Goal: Navigation & Orientation: Find specific page/section

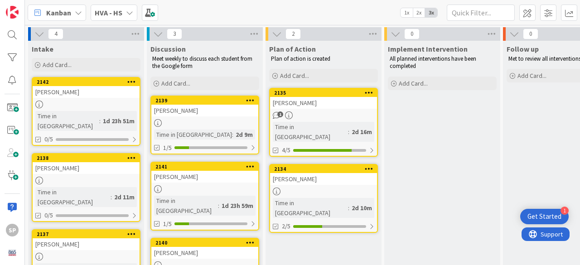
click at [126, 13] on icon at bounding box center [129, 12] width 7 height 7
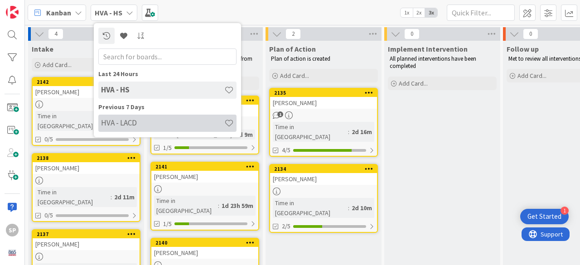
click at [140, 118] on h4 "HVA - LACD" at bounding box center [162, 122] width 123 height 9
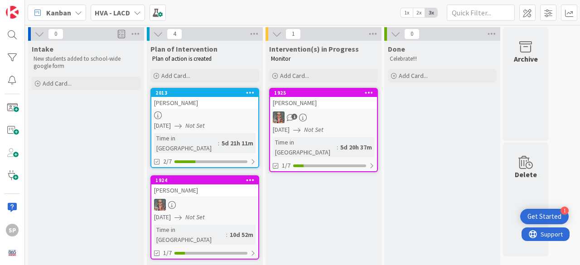
click at [136, 10] on icon at bounding box center [137, 12] width 7 height 7
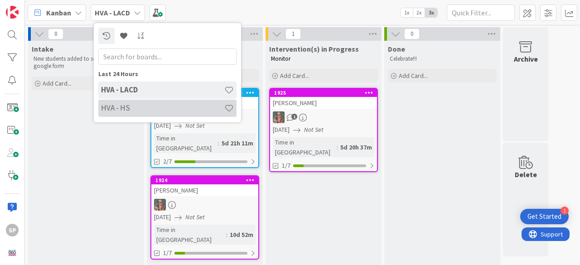
click at [121, 111] on h4 "HVA - HS" at bounding box center [162, 107] width 123 height 9
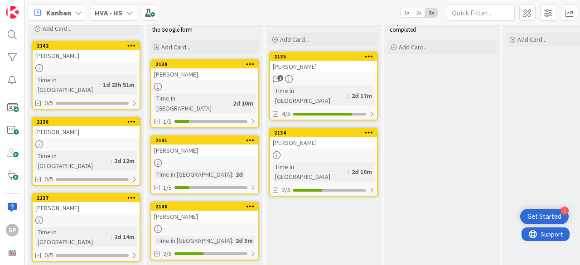
scroll to position [34, 0]
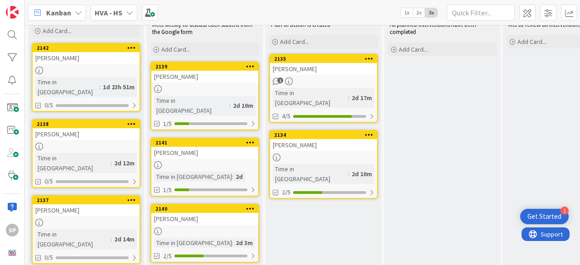
click at [41, 143] on icon at bounding box center [39, 147] width 8 height 8
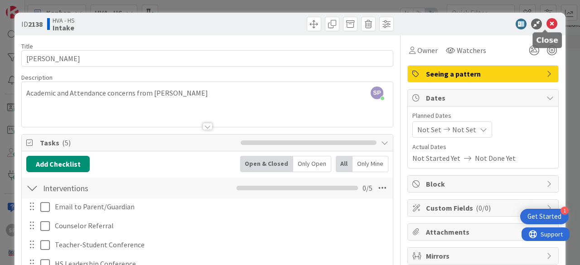
click at [547, 22] on icon at bounding box center [551, 24] width 11 height 11
